Goal: Task Accomplishment & Management: Manage account settings

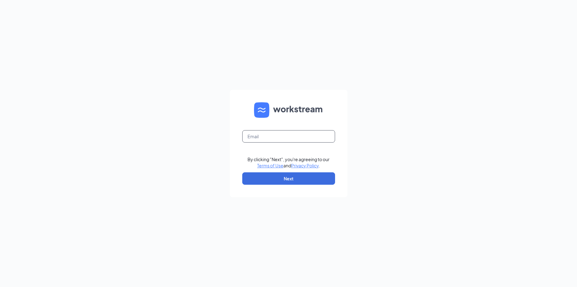
click at [280, 139] on input "text" at bounding box center [288, 136] width 93 height 12
type input "[EMAIL_ADDRESS][DOMAIN_NAME]"
click at [283, 179] on button "Next" at bounding box center [288, 178] width 93 height 12
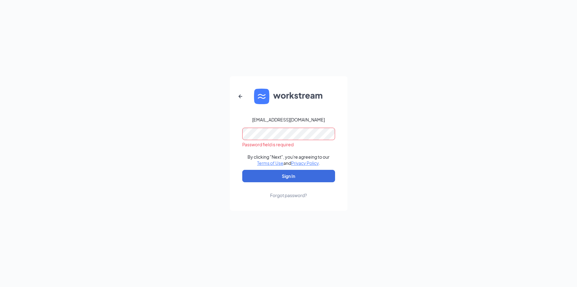
click at [303, 196] on div "Forgot password?" at bounding box center [288, 195] width 37 height 6
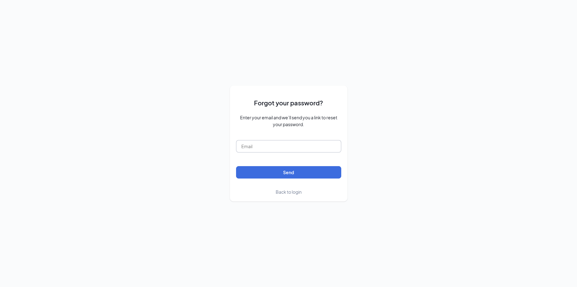
click at [304, 146] on input "text" at bounding box center [288, 146] width 105 height 12
type input "[EMAIL_ADDRESS][DOMAIN_NAME]"
click at [303, 173] on button "Send" at bounding box center [288, 172] width 105 height 12
